Goal: Navigation & Orientation: Find specific page/section

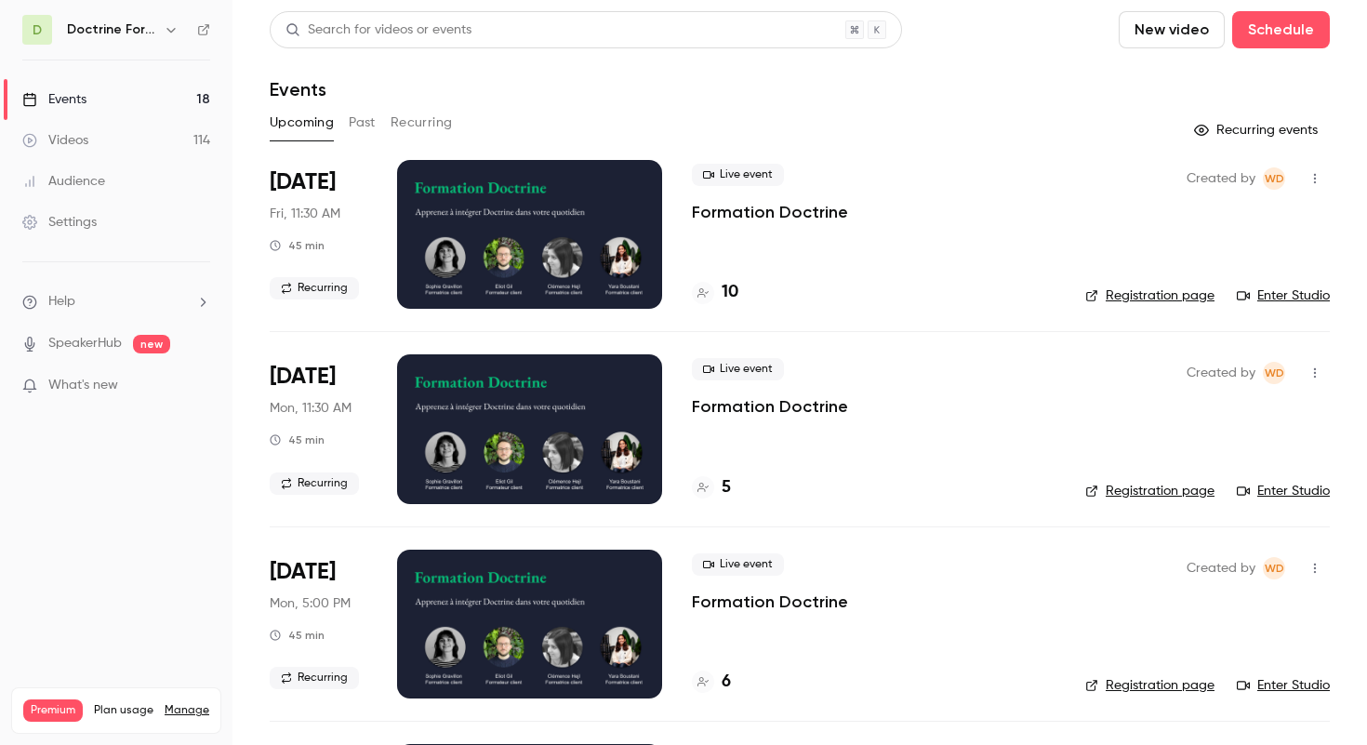
click at [153, 29] on h6 "Doctrine Formation Avocats" at bounding box center [111, 29] width 89 height 19
click at [170, 31] on icon "button" at bounding box center [170, 30] width 8 height 5
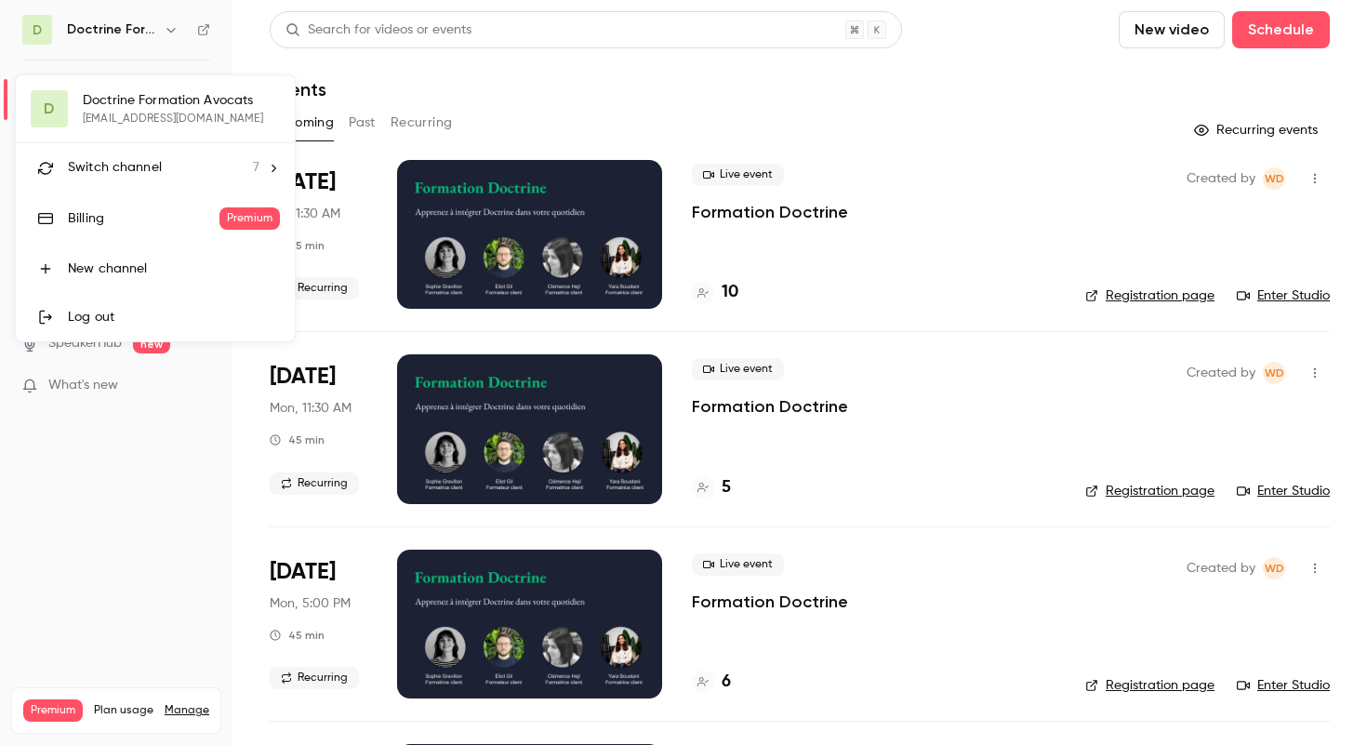
click at [160, 161] on div "Switch channel 7" at bounding box center [164, 168] width 192 height 20
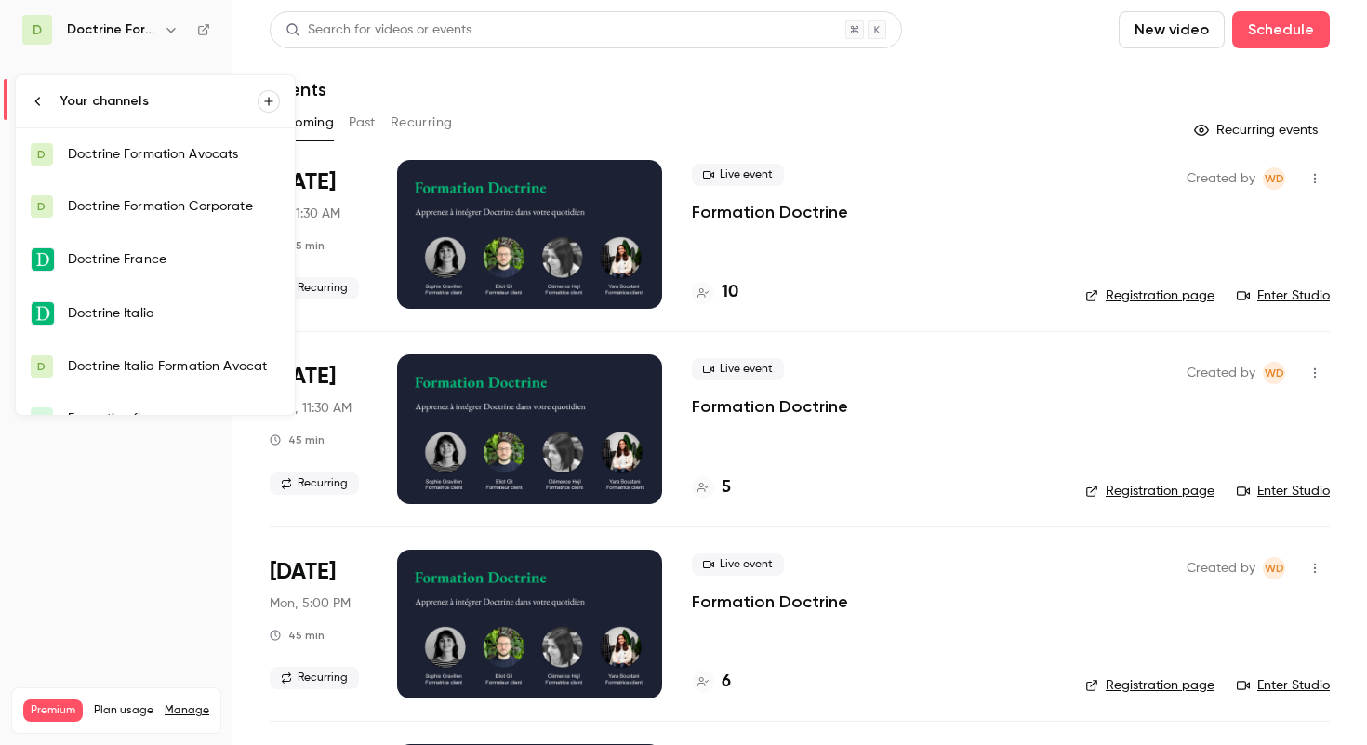
click at [163, 251] on div "Doctrine France" at bounding box center [174, 259] width 212 height 19
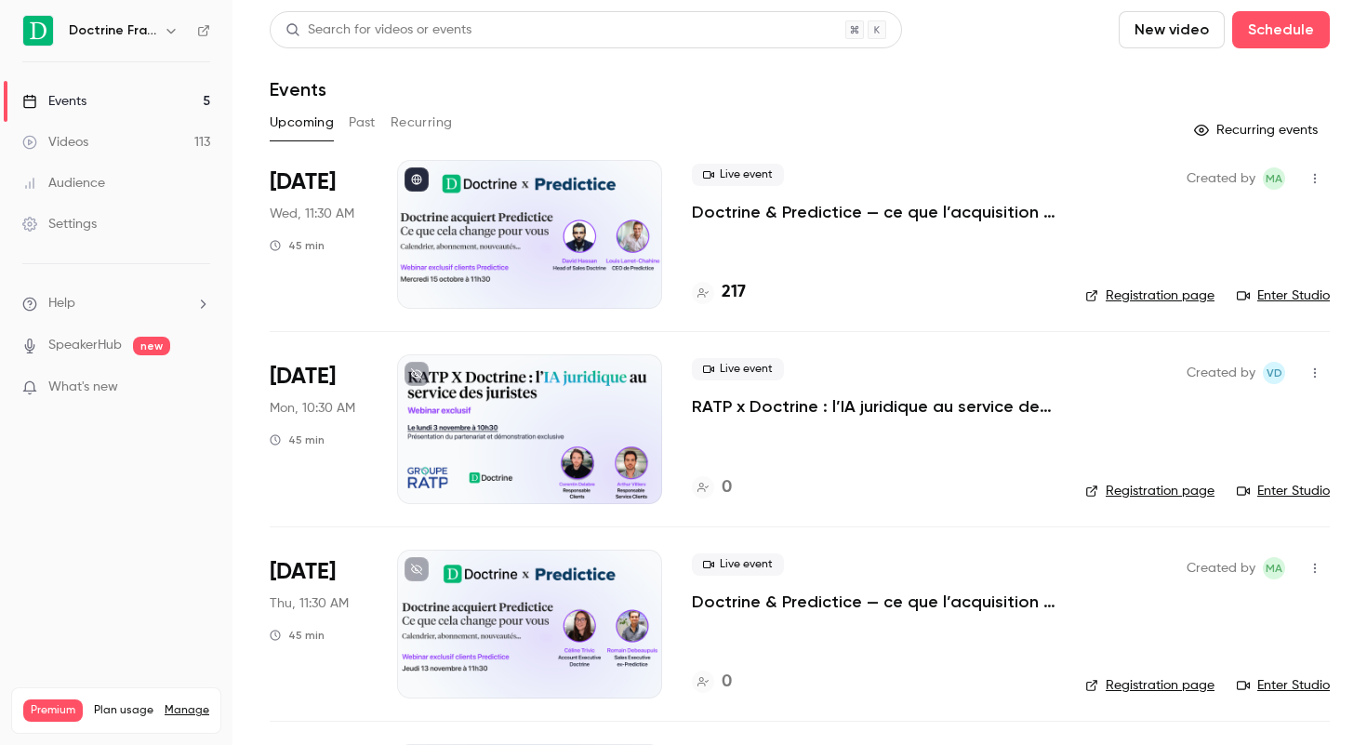
click at [1138, 291] on link "Registration page" at bounding box center [1149, 295] width 129 height 19
